Goal: Task Accomplishment & Management: Manage account settings

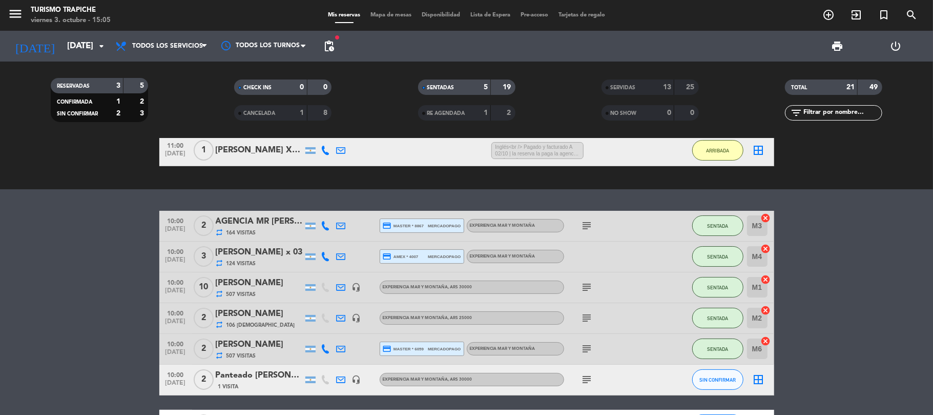
scroll to position [140, 0]
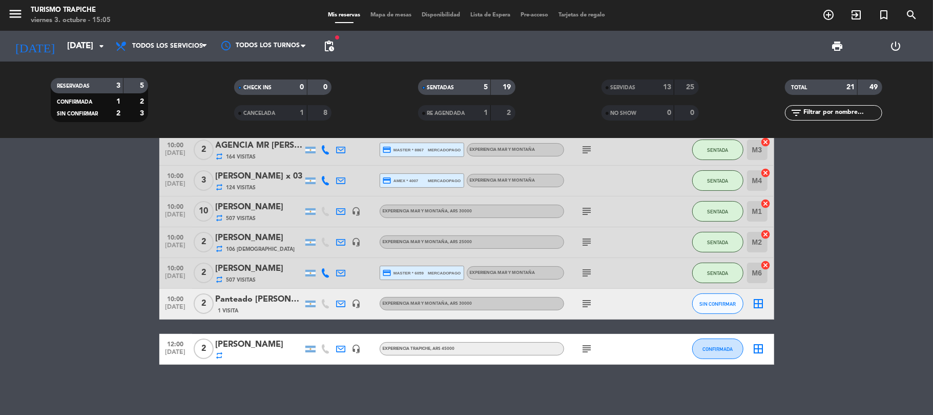
click at [589, 347] on icon "subject" at bounding box center [587, 348] width 12 height 12
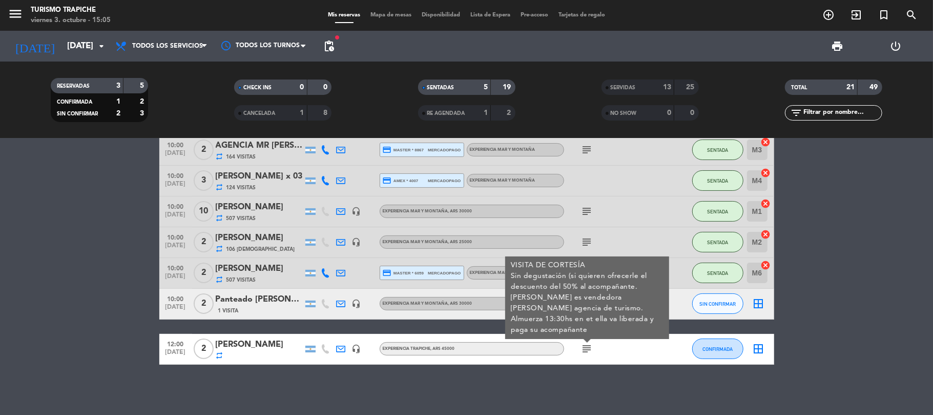
click at [589, 347] on icon "subject" at bounding box center [587, 348] width 12 height 12
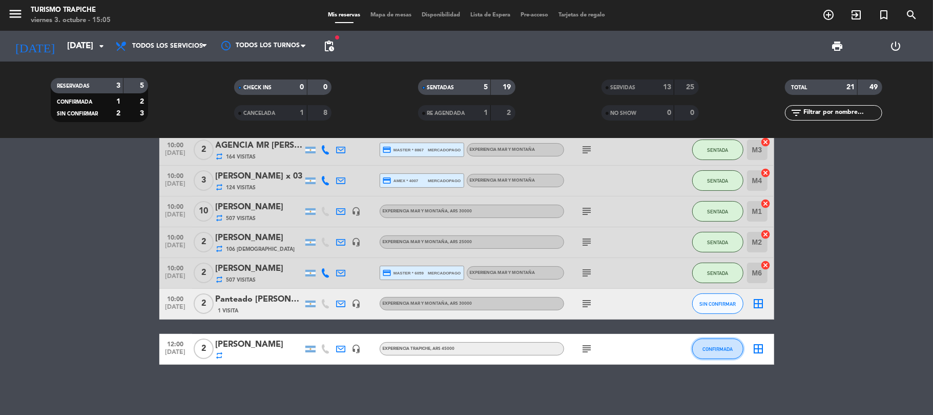
click at [713, 341] on button "CONFIRMADA" at bounding box center [717, 348] width 51 height 20
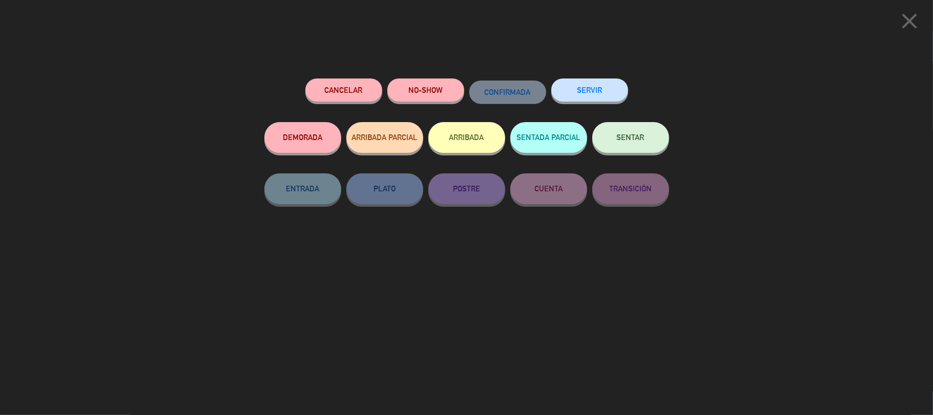
click at [582, 95] on button "SERVIR" at bounding box center [589, 89] width 77 height 23
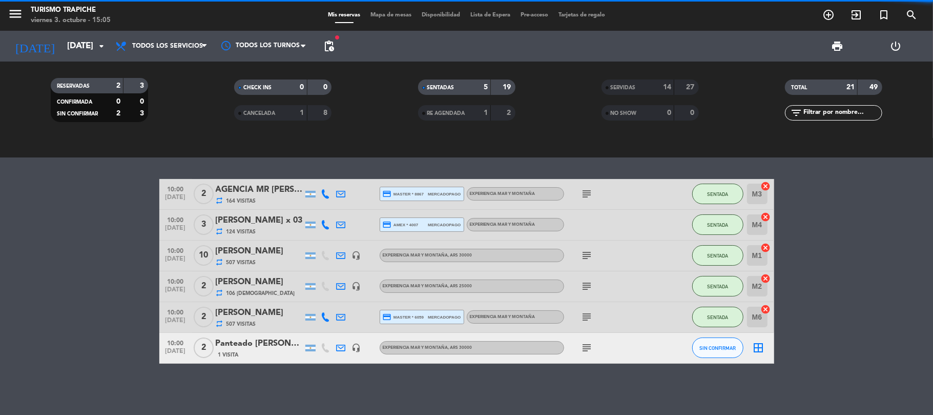
scroll to position [95, 0]
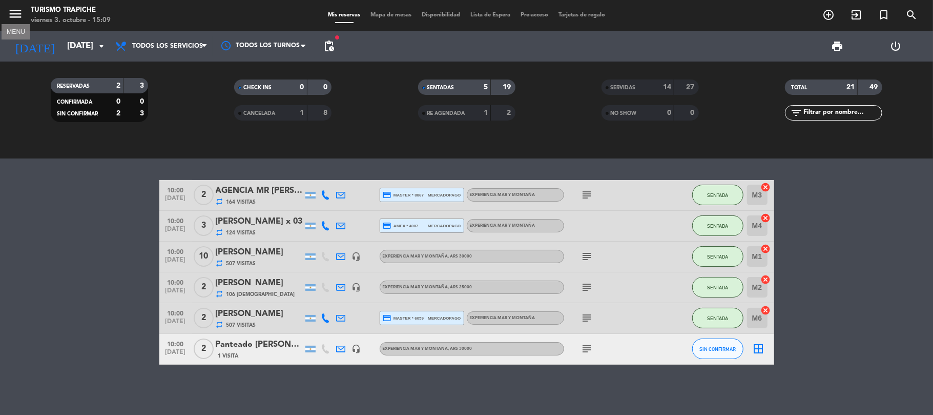
drag, startPoint x: 16, startPoint y: 11, endPoint x: 26, endPoint y: 20, distance: 13.4
click at [17, 11] on icon "menu" at bounding box center [15, 13] width 15 height 15
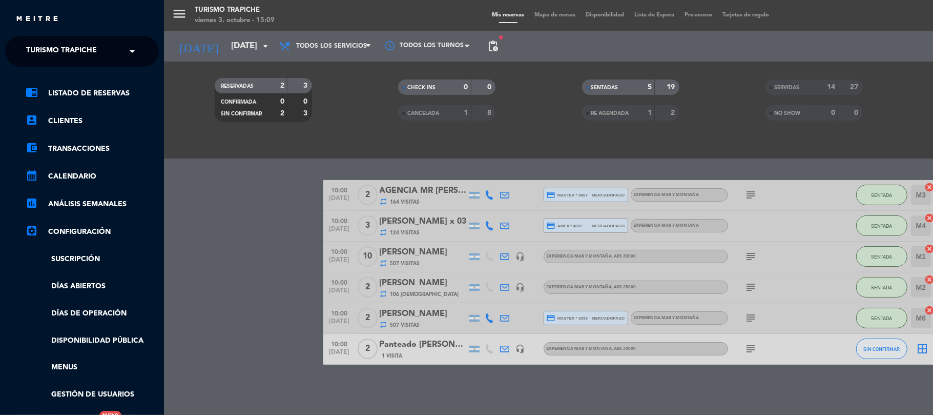
click at [60, 49] on span "Turismo Trapiche" at bounding box center [61, 51] width 71 height 22
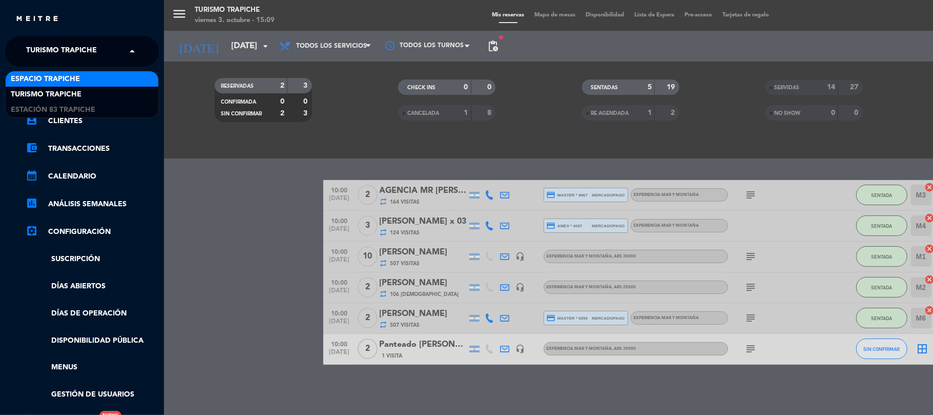
click at [66, 75] on span "Espacio Trapiche" at bounding box center [45, 79] width 69 height 12
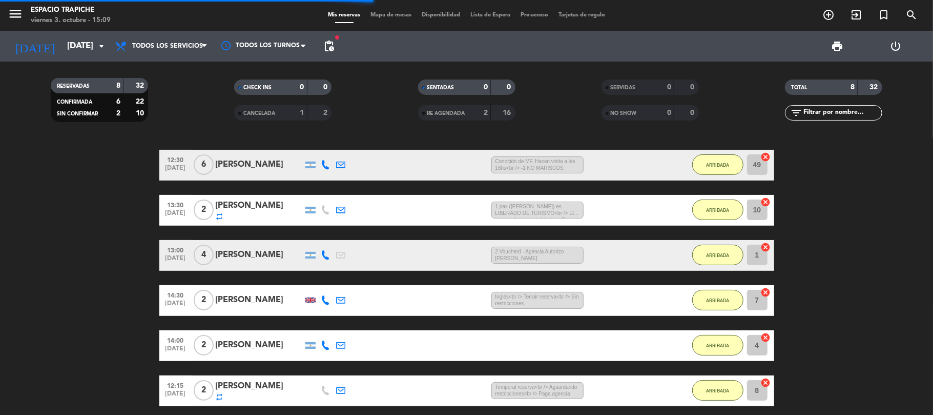
scroll to position [212, 0]
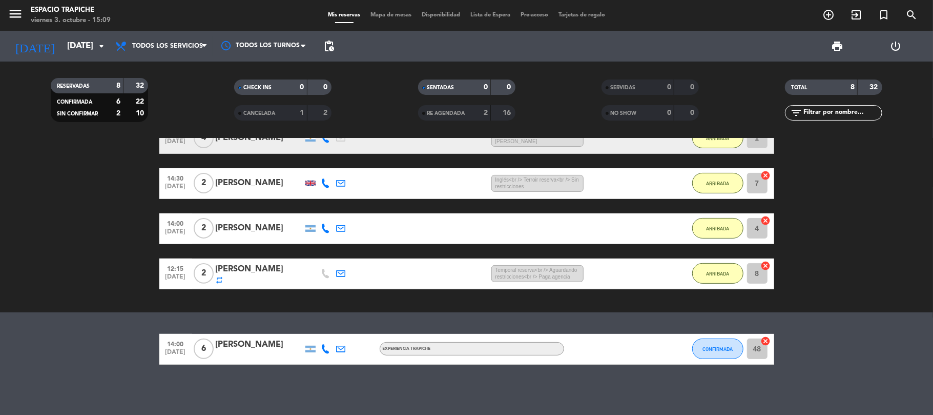
click at [341, 349] on icon at bounding box center [341, 348] width 9 height 9
click at [341, 345] on icon at bounding box center [341, 348] width 9 height 9
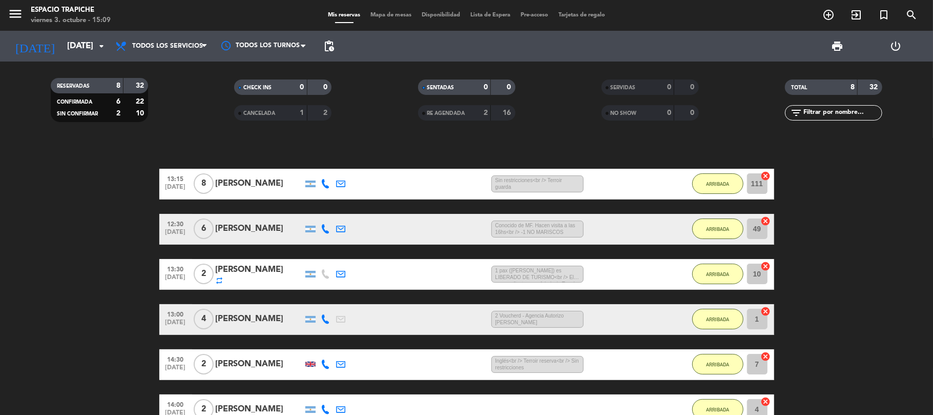
scroll to position [0, 0]
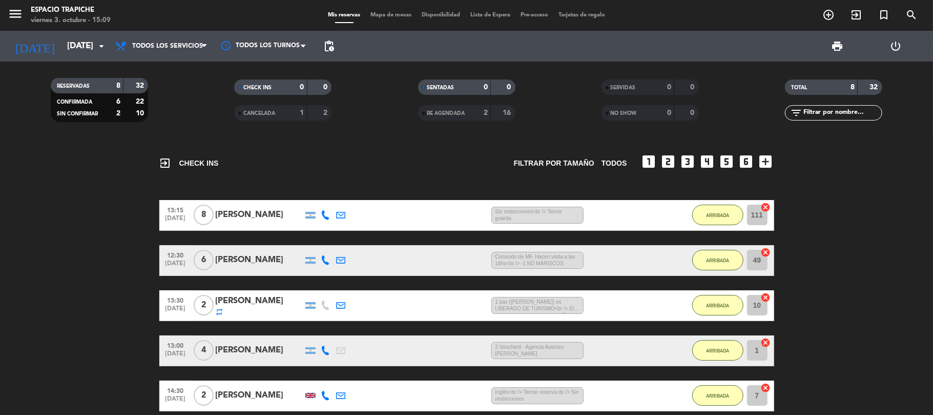
click at [345, 216] on icon at bounding box center [341, 214] width 9 height 9
click at [344, 216] on icon at bounding box center [341, 214] width 9 height 9
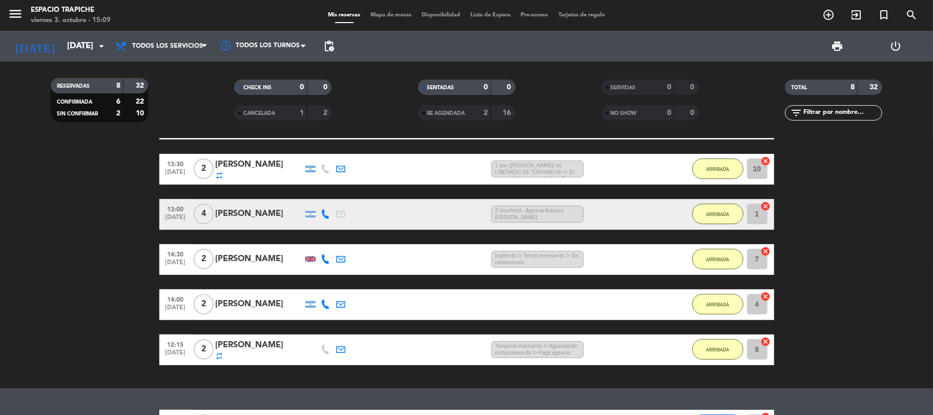
scroll to position [205, 0]
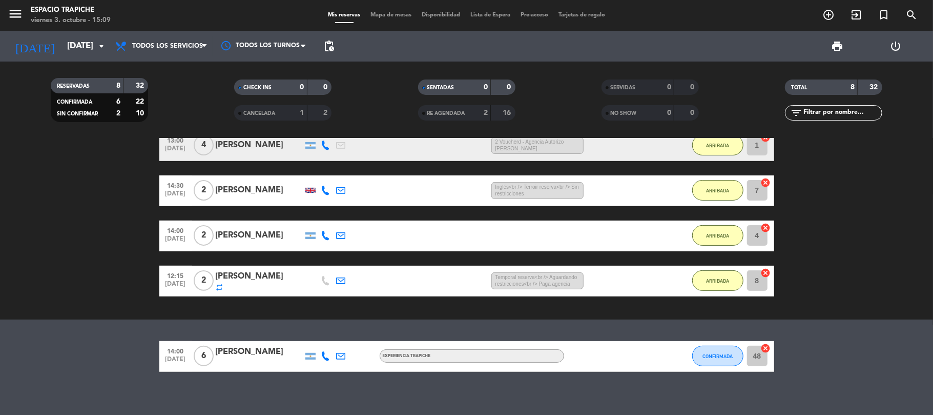
click at [340, 351] on icon at bounding box center [341, 355] width 9 height 9
click at [354, 351] on div at bounding box center [357, 350] width 7 height 4
click at [236, 274] on div "[PERSON_NAME]" at bounding box center [259, 276] width 87 height 13
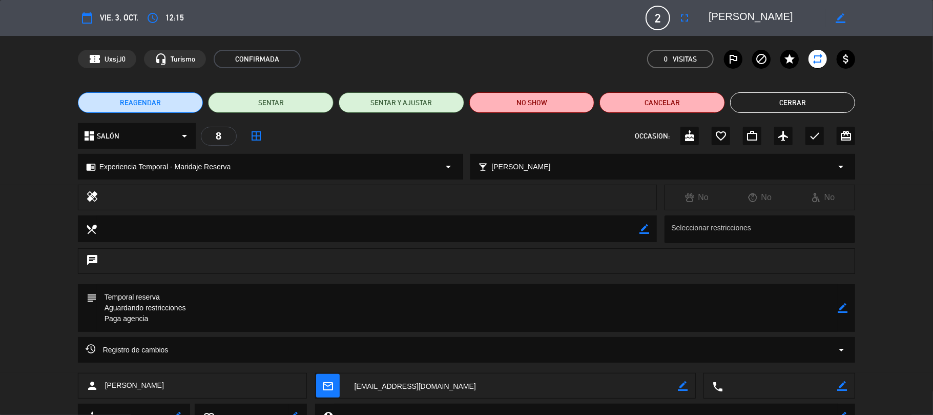
click at [771, 99] on button "Cerrar" at bounding box center [793, 102] width 126 height 20
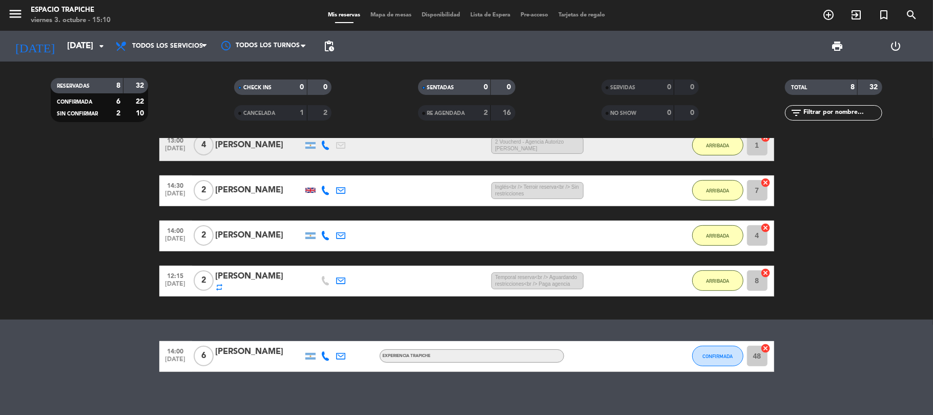
click at [339, 279] on icon at bounding box center [341, 280] width 9 height 9
click at [339, 278] on icon at bounding box center [341, 280] width 9 height 9
click at [62, 37] on input "[DATE]" at bounding box center [117, 46] width 111 height 20
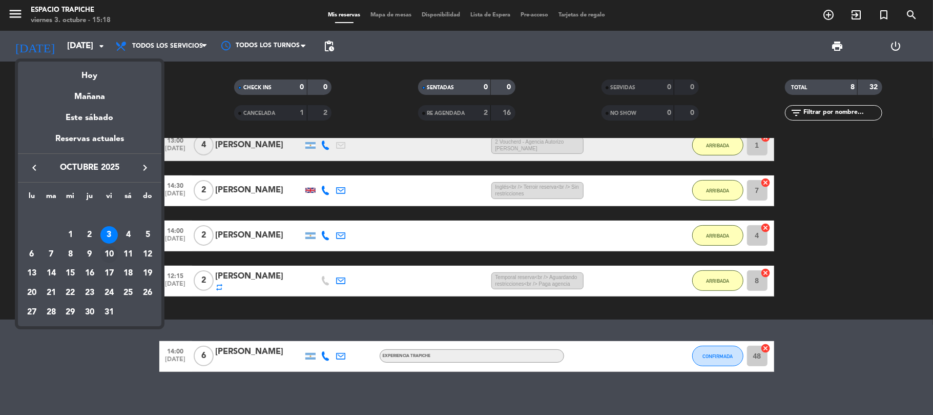
click at [103, 251] on div "10" at bounding box center [108, 253] width 17 height 17
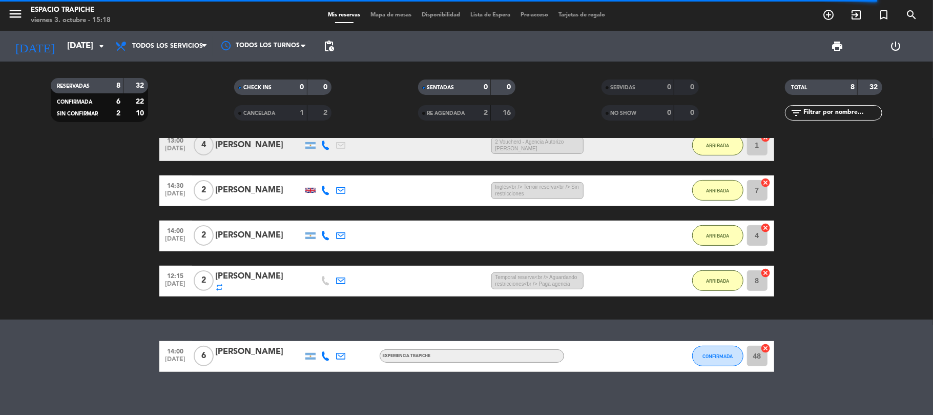
scroll to position [0, 0]
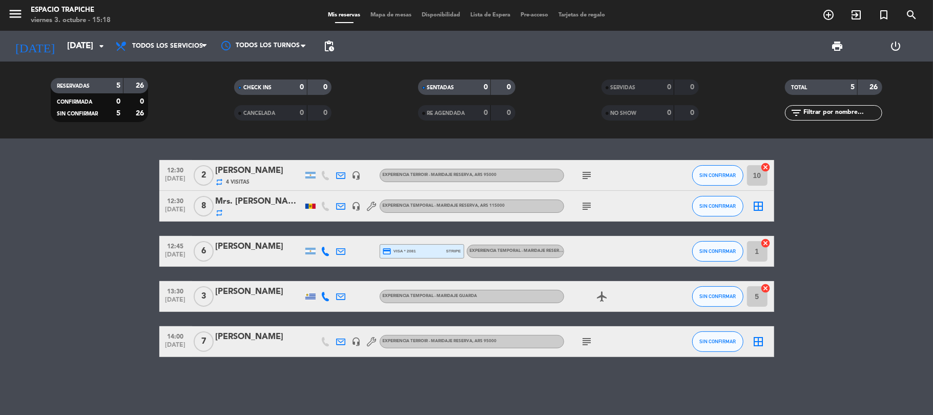
click at [589, 174] on icon "subject" at bounding box center [587, 175] width 12 height 12
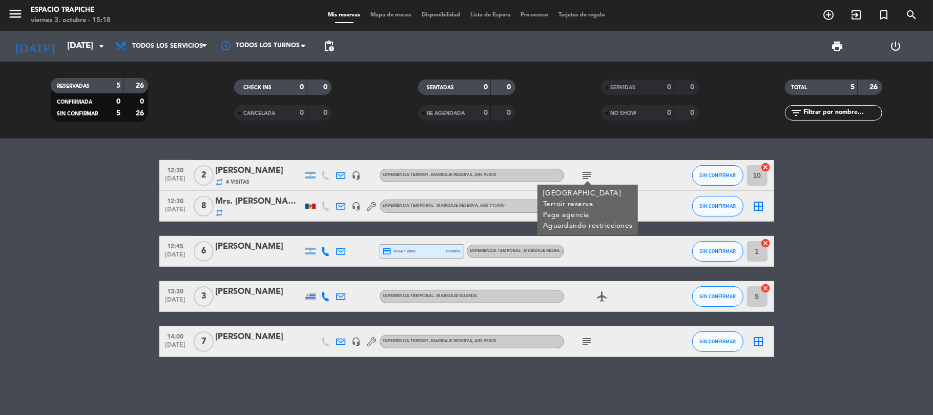
click at [589, 174] on icon "subject" at bounding box center [587, 175] width 12 height 12
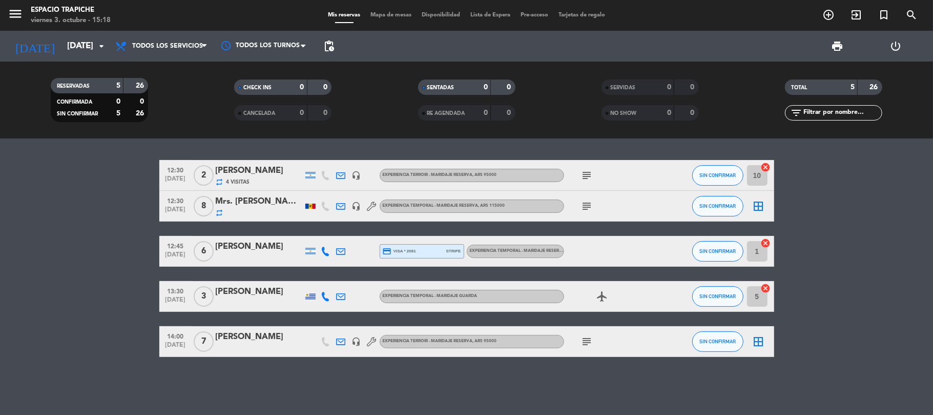
click at [582, 339] on icon "subject" at bounding box center [587, 341] width 12 height 12
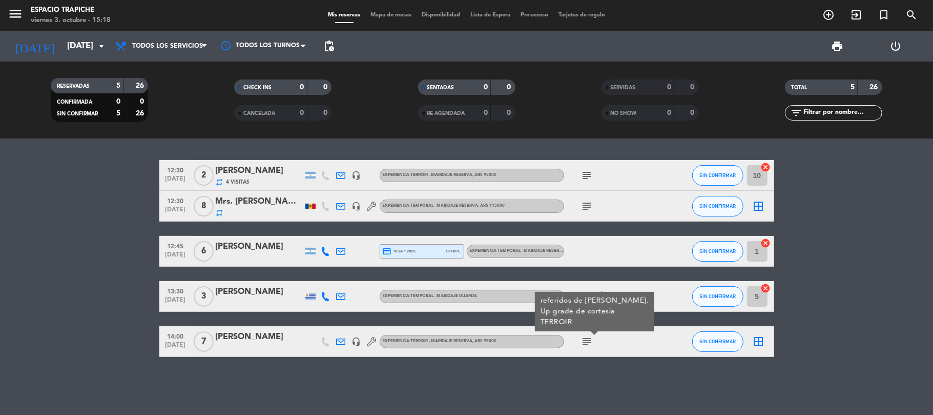
click at [582, 339] on icon "subject" at bounding box center [587, 341] width 12 height 12
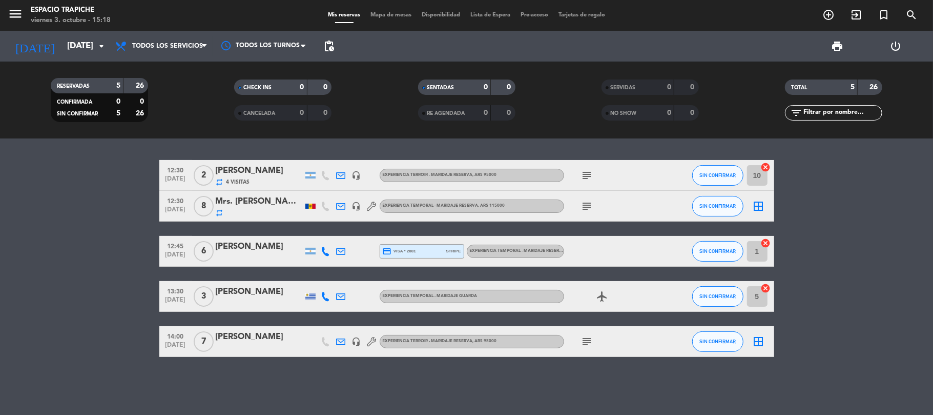
click at [341, 341] on icon at bounding box center [341, 341] width 9 height 9
click at [345, 340] on icon at bounding box center [341, 341] width 9 height 9
click at [581, 339] on icon "subject" at bounding box center [587, 341] width 12 height 12
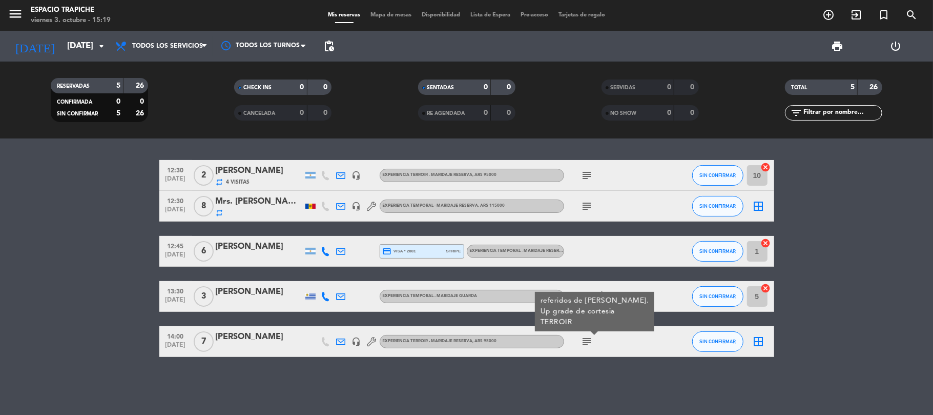
click at [581, 339] on icon "subject" at bounding box center [587, 341] width 12 height 12
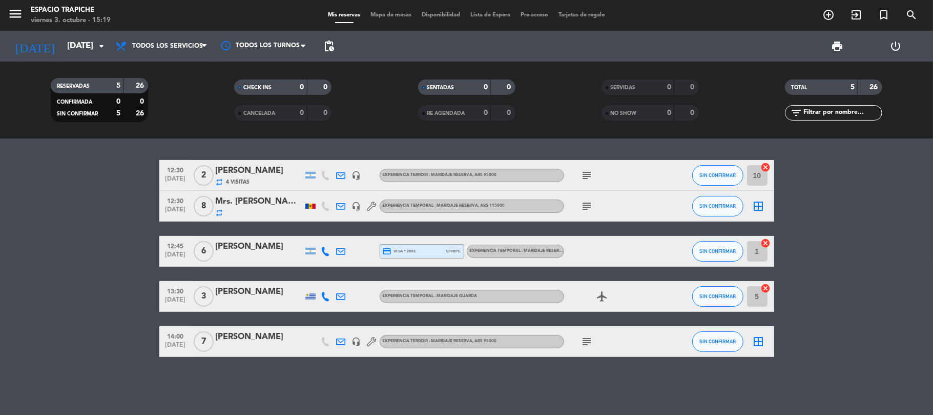
click at [343, 251] on icon at bounding box center [341, 250] width 9 height 9
click at [342, 251] on icon at bounding box center [341, 250] width 9 height 9
click at [316, 203] on div at bounding box center [310, 206] width 15 height 30
click at [314, 205] on div at bounding box center [310, 205] width 10 height 5
click at [344, 205] on icon at bounding box center [341, 205] width 9 height 9
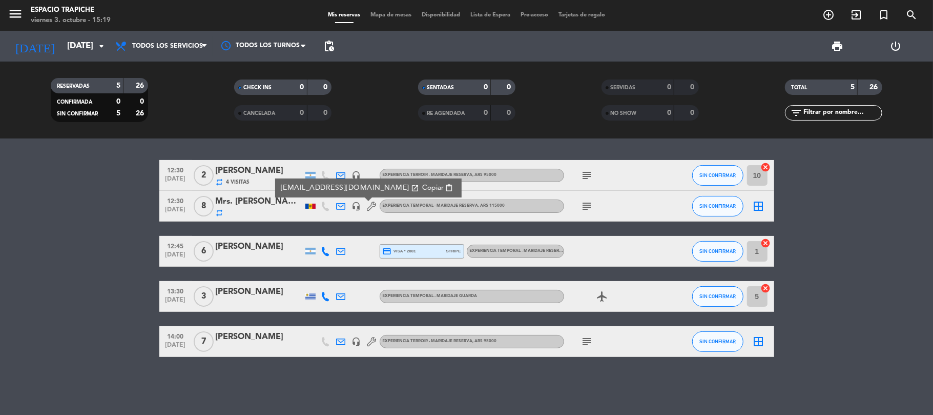
click at [586, 204] on icon "subject" at bounding box center [587, 206] width 12 height 12
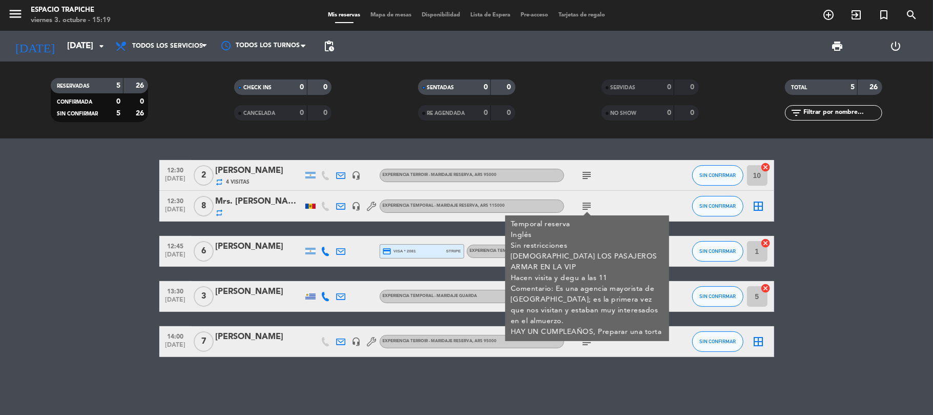
click at [586, 204] on icon "subject" at bounding box center [587, 206] width 12 height 12
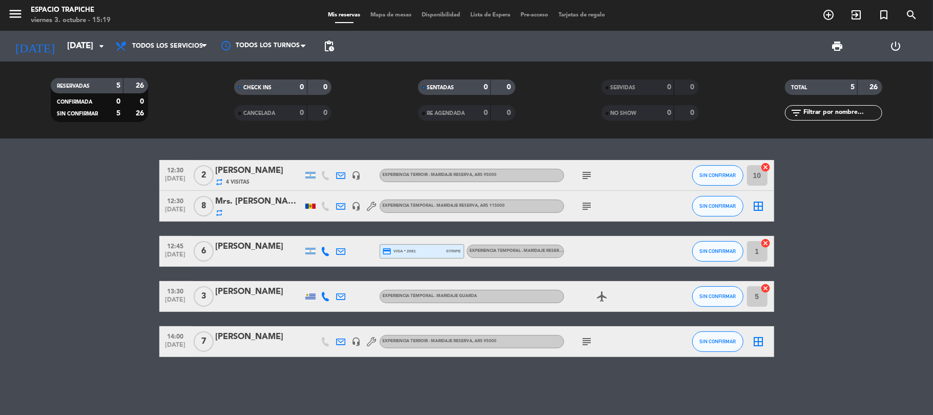
click at [252, 175] on div "[PERSON_NAME]" at bounding box center [259, 170] width 87 height 13
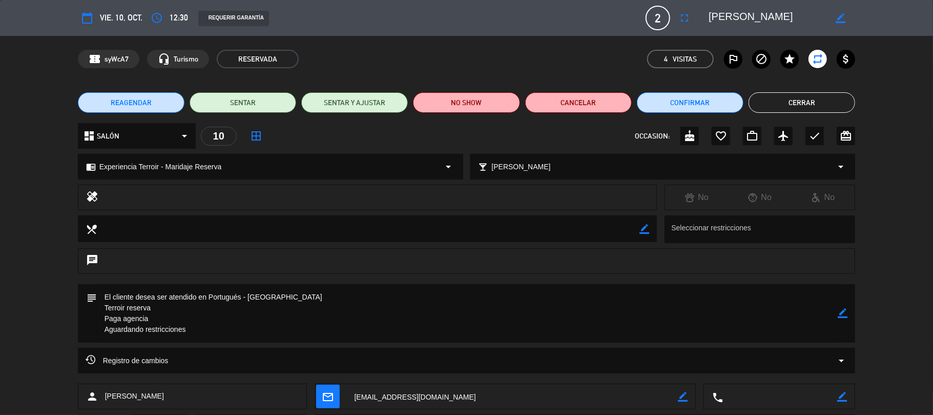
click at [814, 110] on button "Cerrar" at bounding box center [802, 102] width 107 height 20
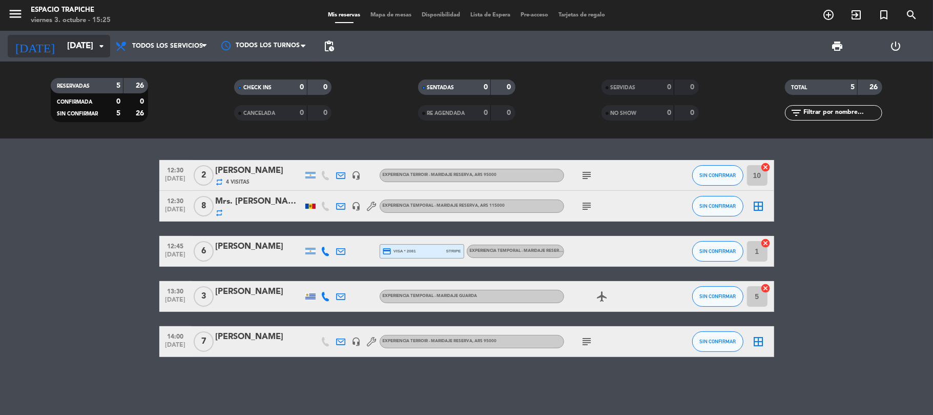
click at [84, 36] on input "[DATE]" at bounding box center [117, 46] width 111 height 20
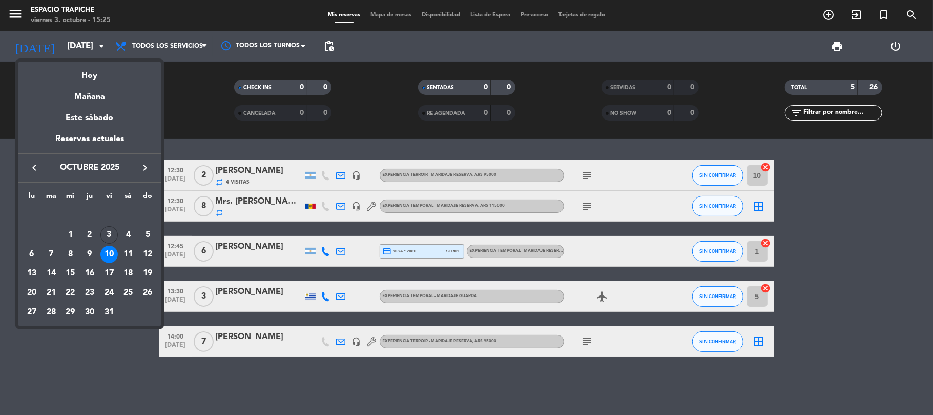
click at [13, 11] on div at bounding box center [466, 207] width 933 height 415
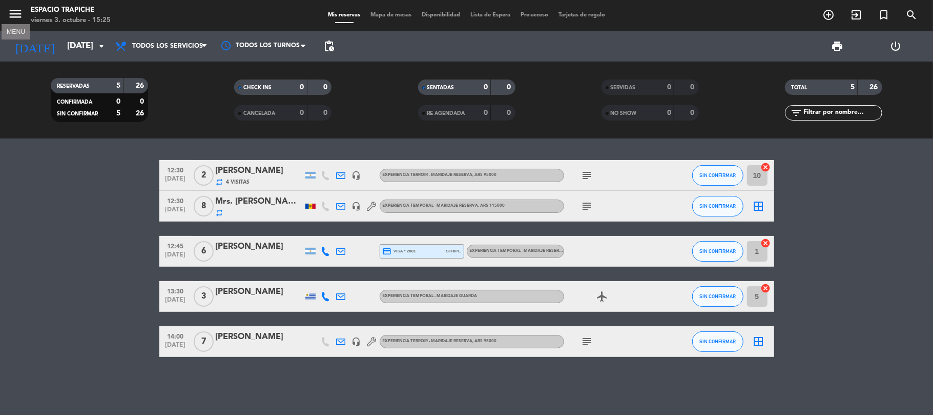
click at [8, 10] on icon "menu" at bounding box center [15, 13] width 15 height 15
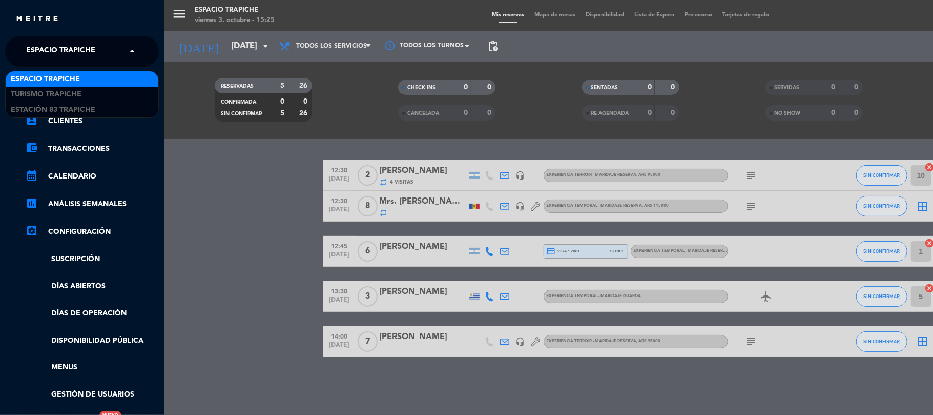
click at [46, 53] on span "Espacio Trapiche" at bounding box center [60, 51] width 69 height 22
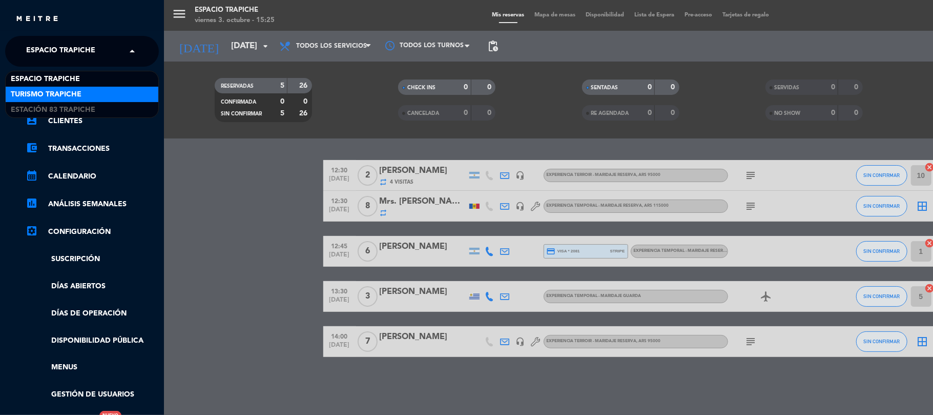
click at [51, 87] on div "Turismo Trapiche" at bounding box center [82, 94] width 153 height 15
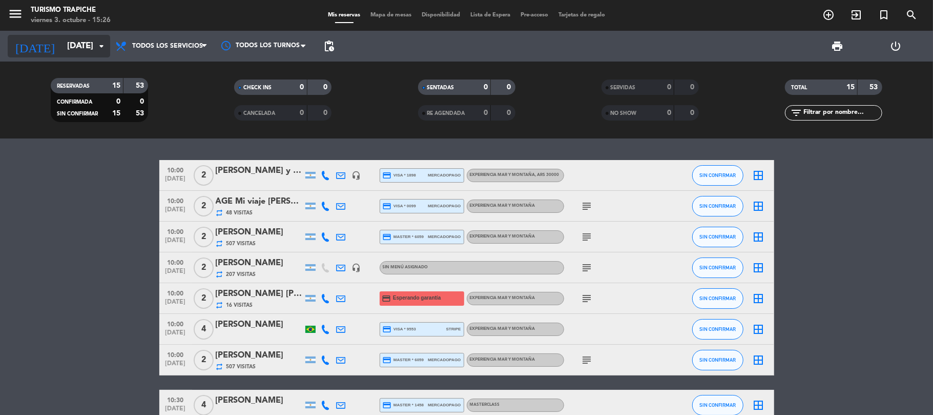
click at [78, 44] on input "[DATE]" at bounding box center [117, 46] width 111 height 20
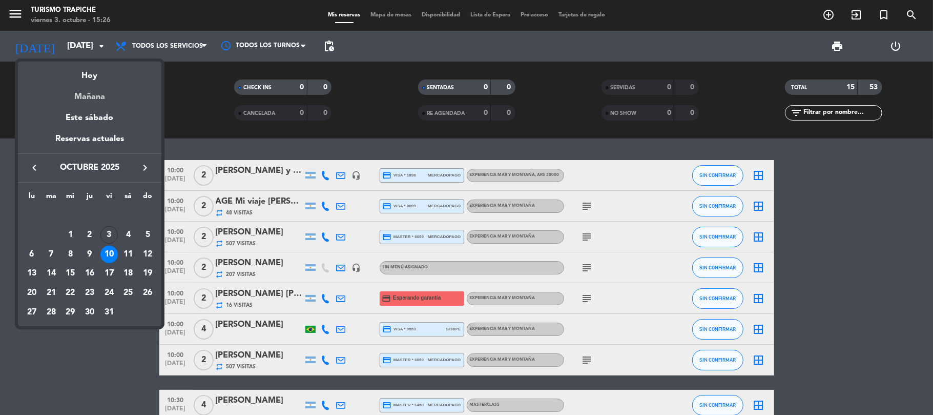
click at [91, 82] on div "Mañana" at bounding box center [89, 92] width 143 height 21
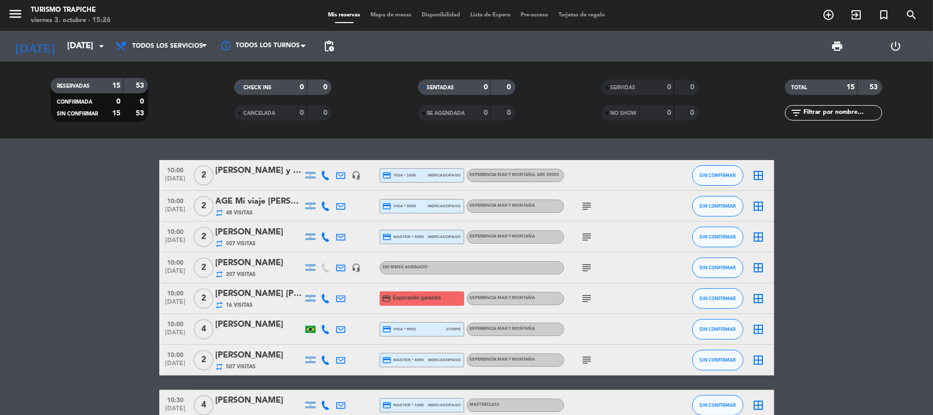
type input "[DATE]"
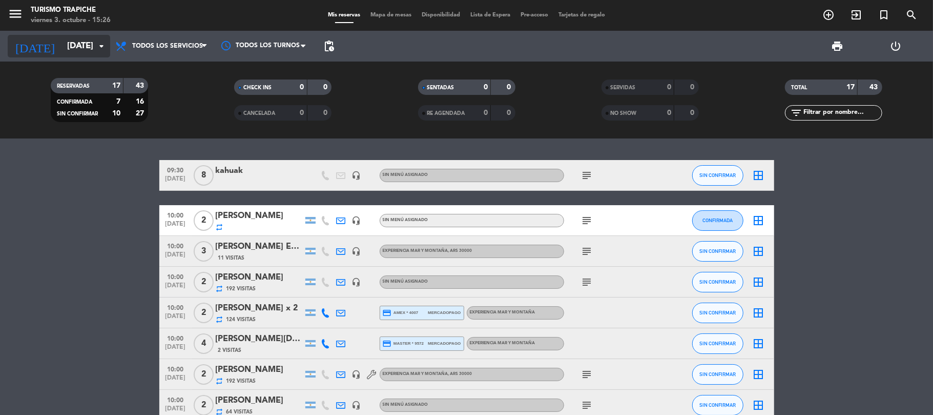
click at [70, 44] on input "[DATE]" at bounding box center [117, 46] width 111 height 20
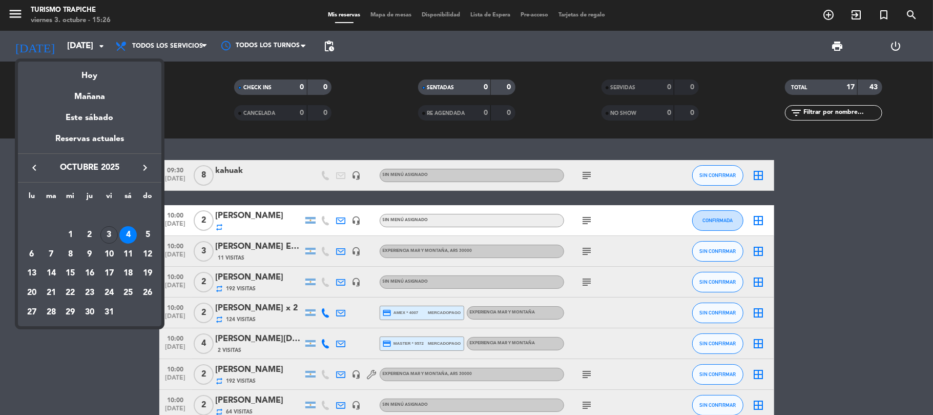
drag, startPoint x: 39, startPoint y: 356, endPoint x: 182, endPoint y: 296, distance: 154.8
click at [43, 355] on div at bounding box center [466, 207] width 933 height 415
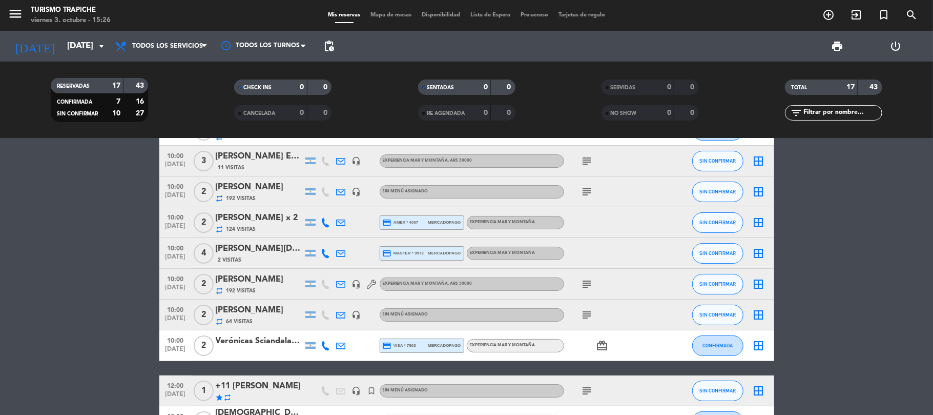
scroll to position [89, 0]
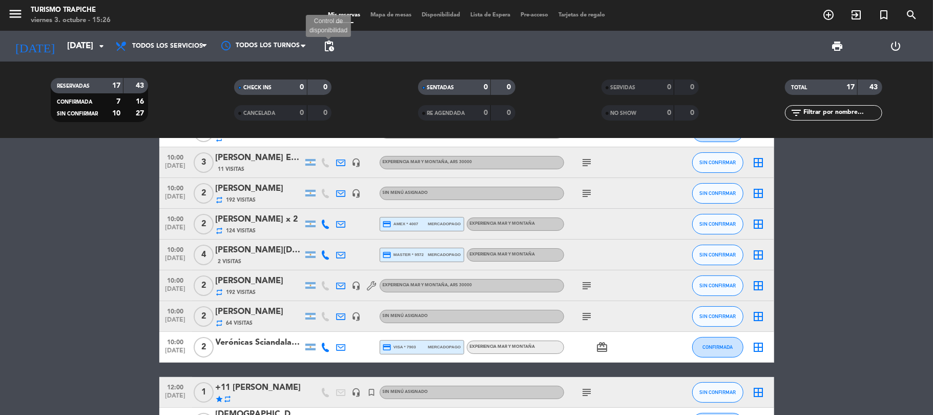
click at [332, 43] on span "pending_actions" at bounding box center [329, 46] width 12 height 12
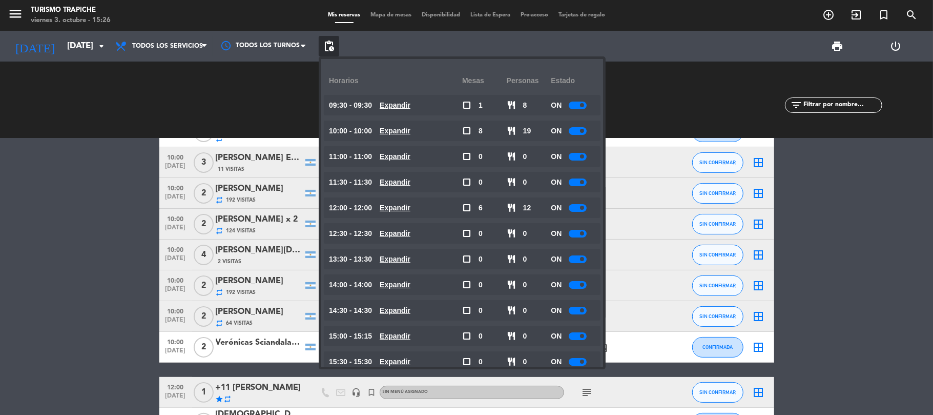
click at [577, 178] on div at bounding box center [578, 182] width 18 height 8
click at [117, 188] on bookings-row "09:30 [DATE] 8 kahuak headset_mic Sin menú asignado subject SIN CONFIRMAR borde…" at bounding box center [466, 354] width 933 height 566
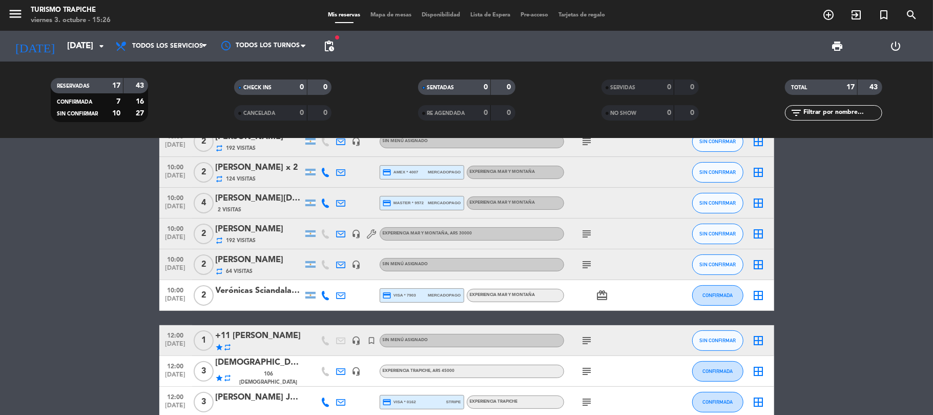
scroll to position [0, 0]
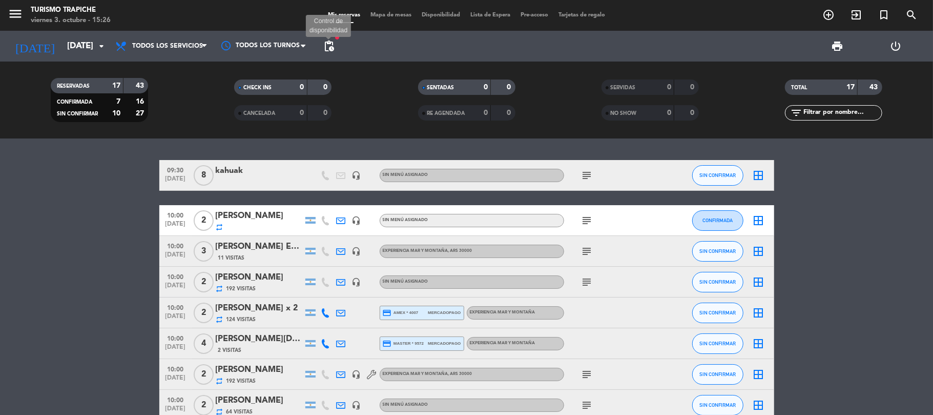
click at [328, 44] on span "pending_actions" at bounding box center [329, 46] width 12 height 12
